Goal: Navigation & Orientation: Find specific page/section

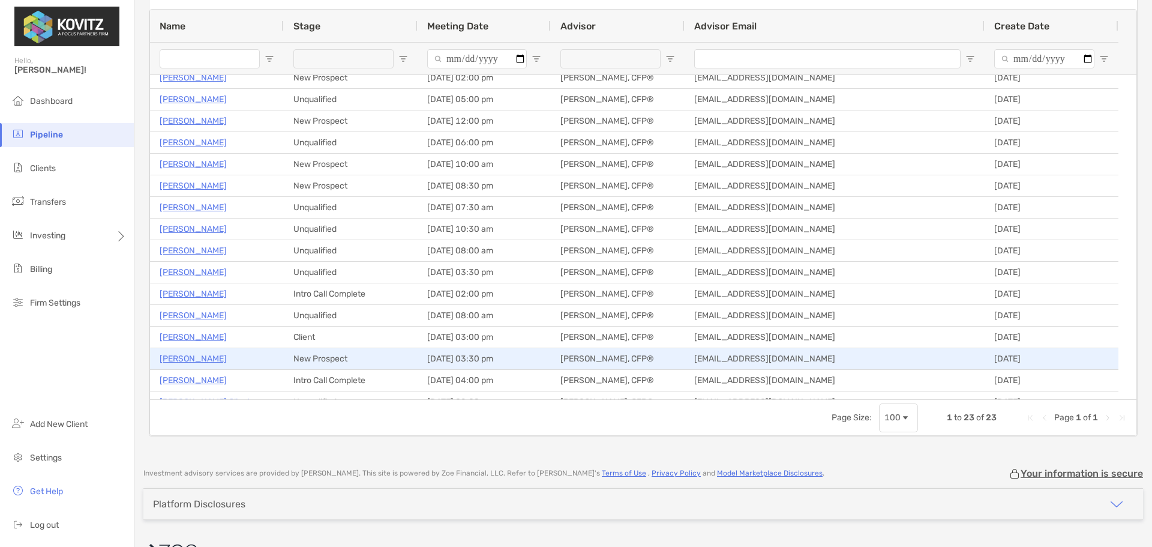
scroll to position [157, 0]
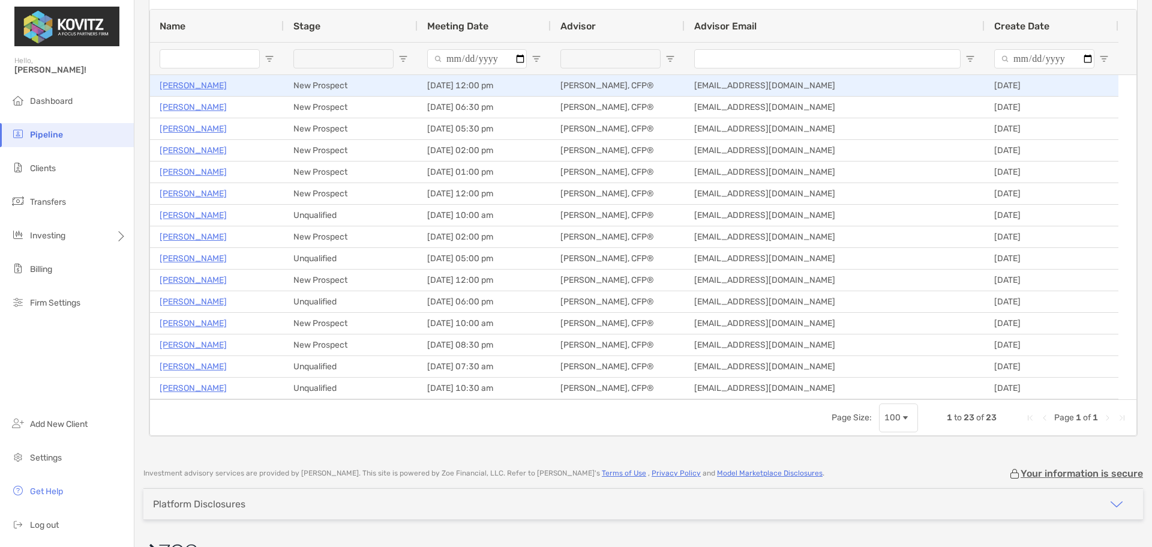
click at [183, 88] on p "Daniel Callton" at bounding box center [193, 85] width 67 height 15
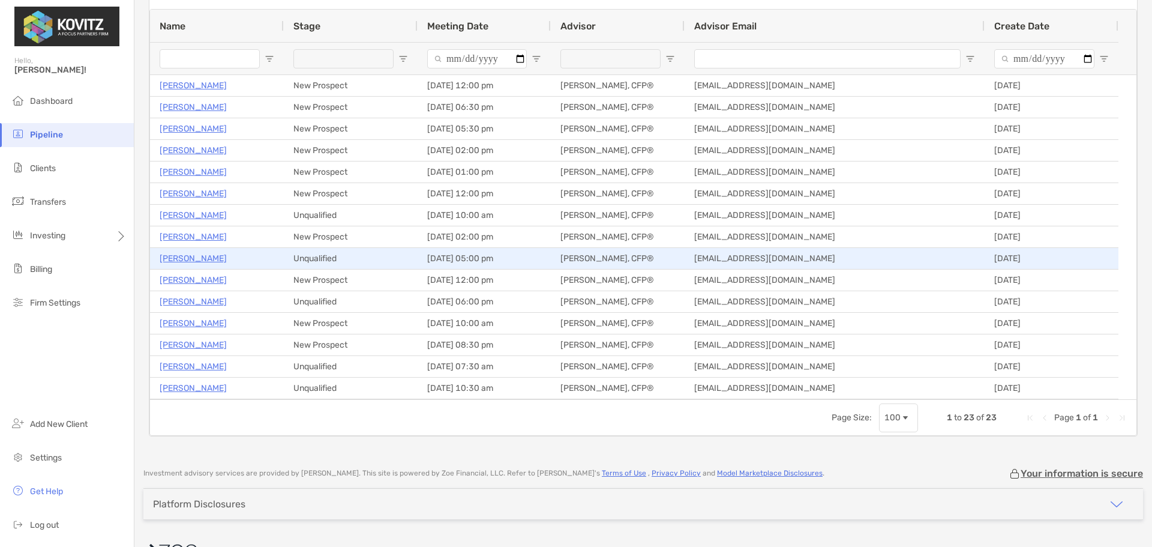
click at [190, 254] on p "David Sterling" at bounding box center [193, 258] width 67 height 15
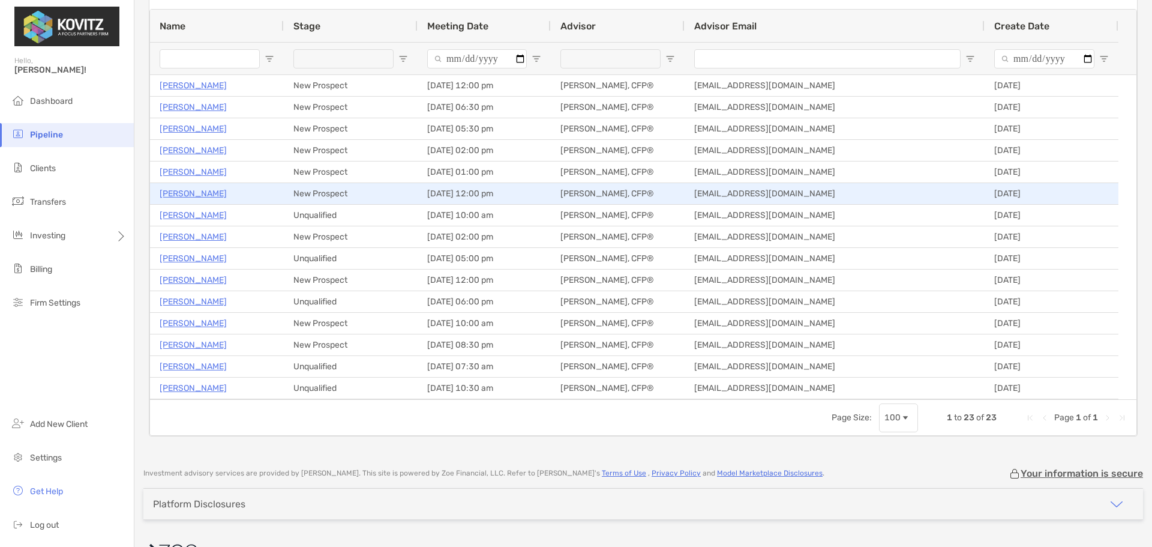
click at [190, 194] on p "[PERSON_NAME]" at bounding box center [193, 193] width 67 height 15
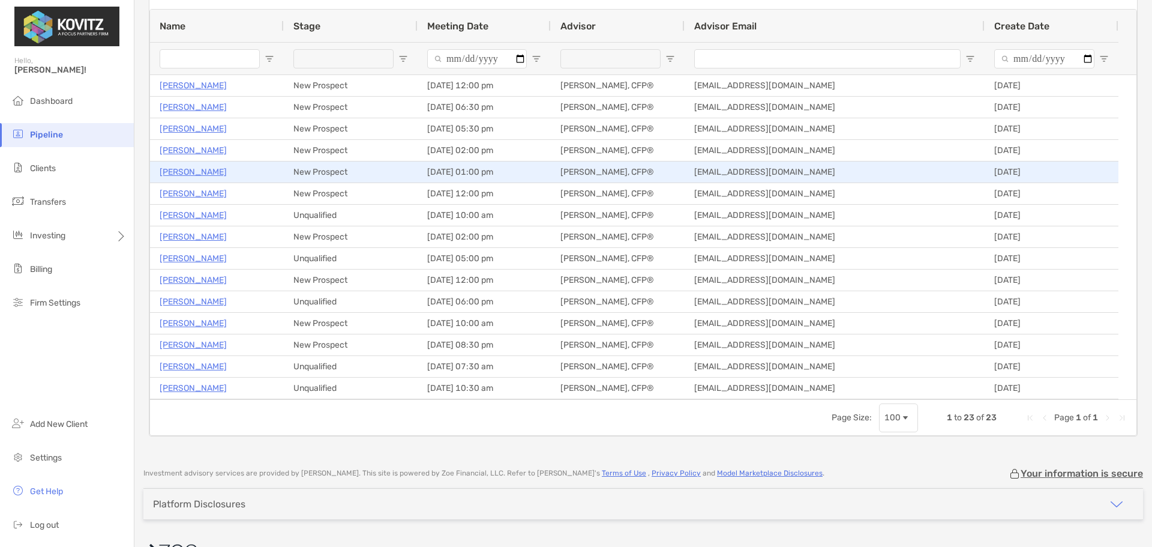
scroll to position [0, 0]
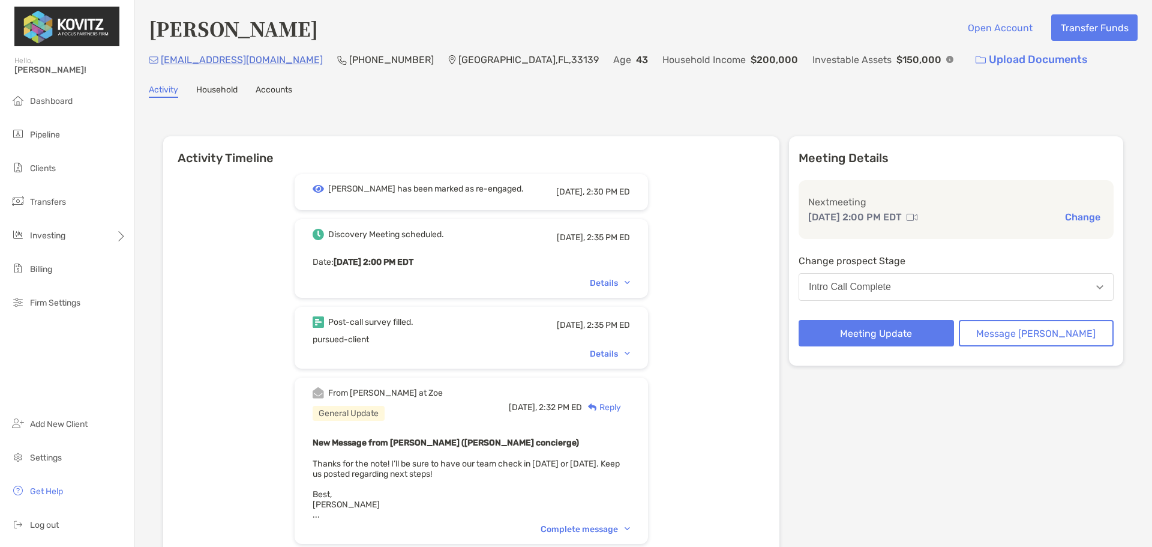
scroll to position [15, 0]
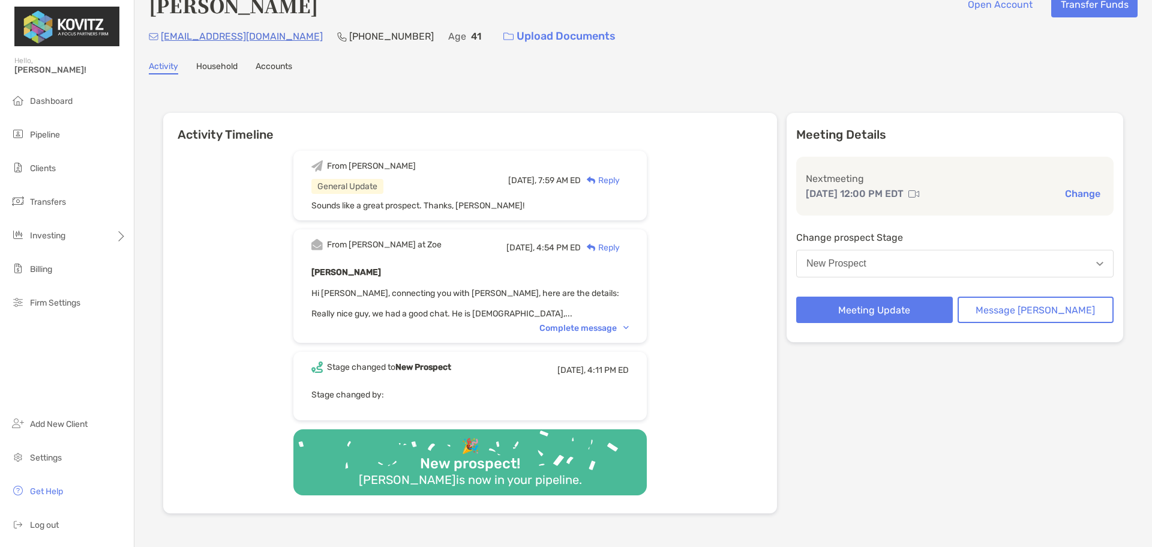
scroll to position [155, 0]
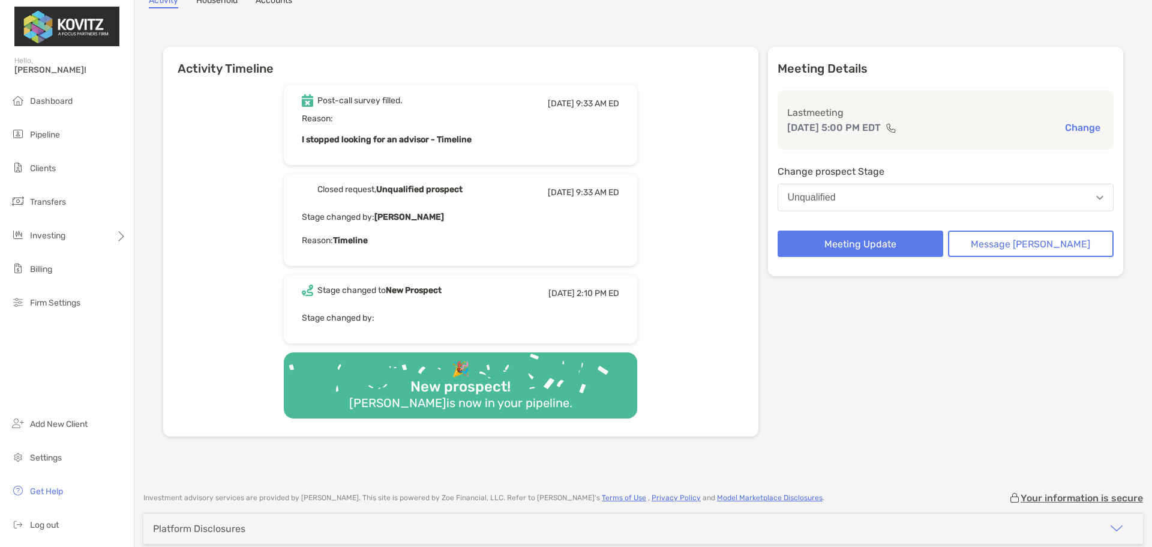
scroll to position [91, 0]
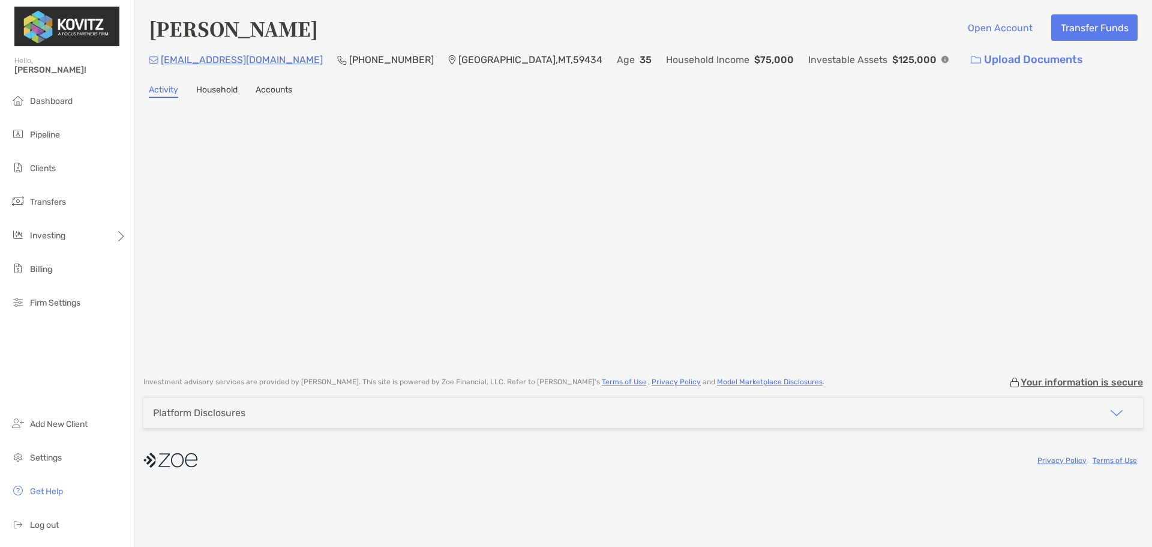
click at [322, 196] on div at bounding box center [643, 230] width 989 height 240
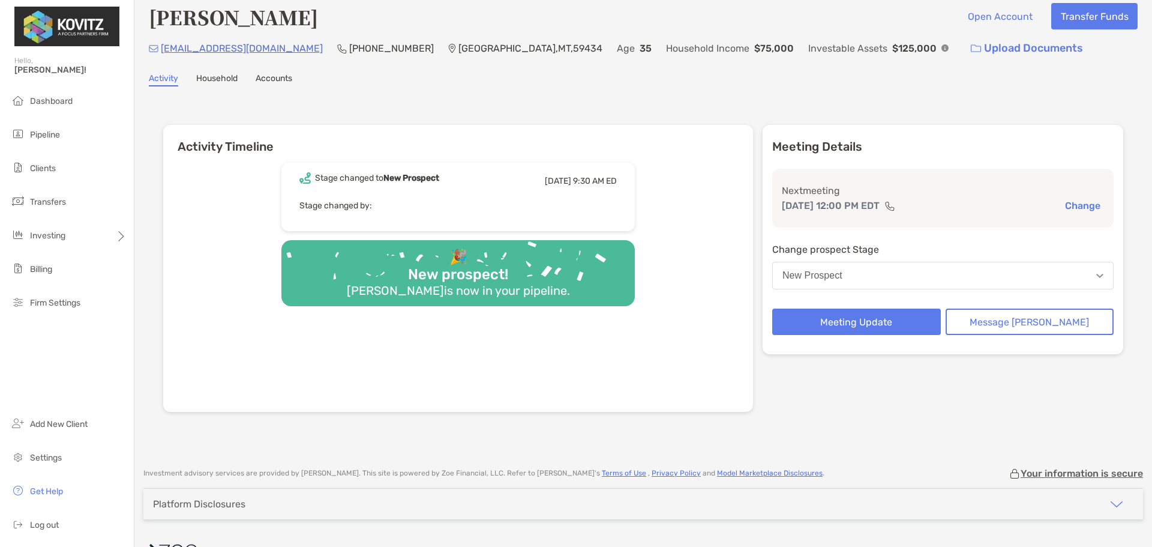
scroll to position [12, 0]
